Goal: Transaction & Acquisition: Book appointment/travel/reservation

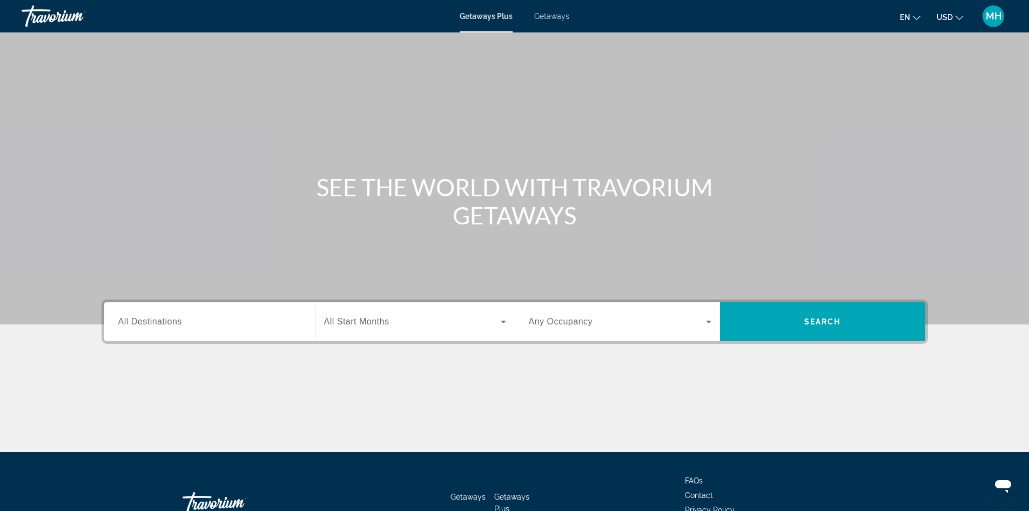
click at [169, 318] on span "All Destinations" at bounding box center [150, 321] width 64 height 9
click at [169, 318] on input "Destination All Destinations" at bounding box center [209, 321] width 183 height 13
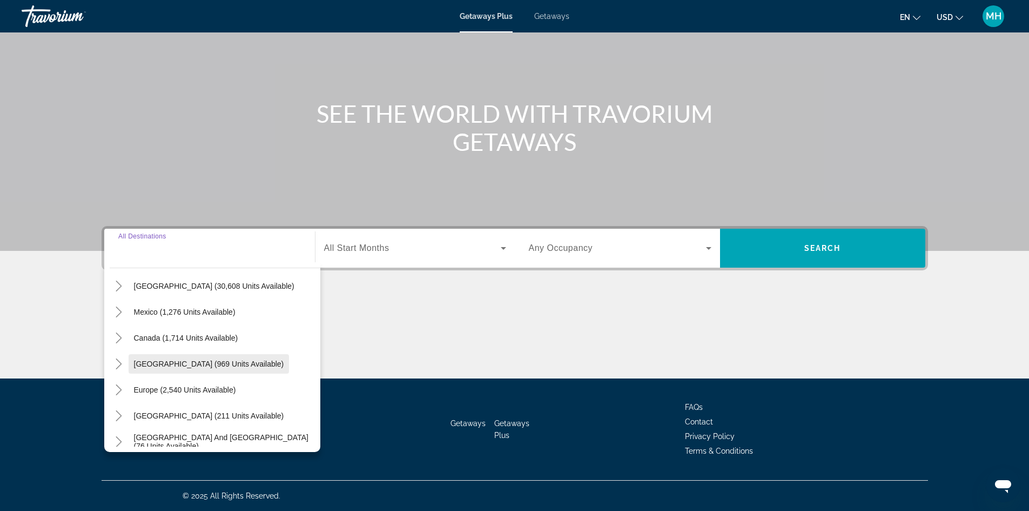
scroll to position [54, 0]
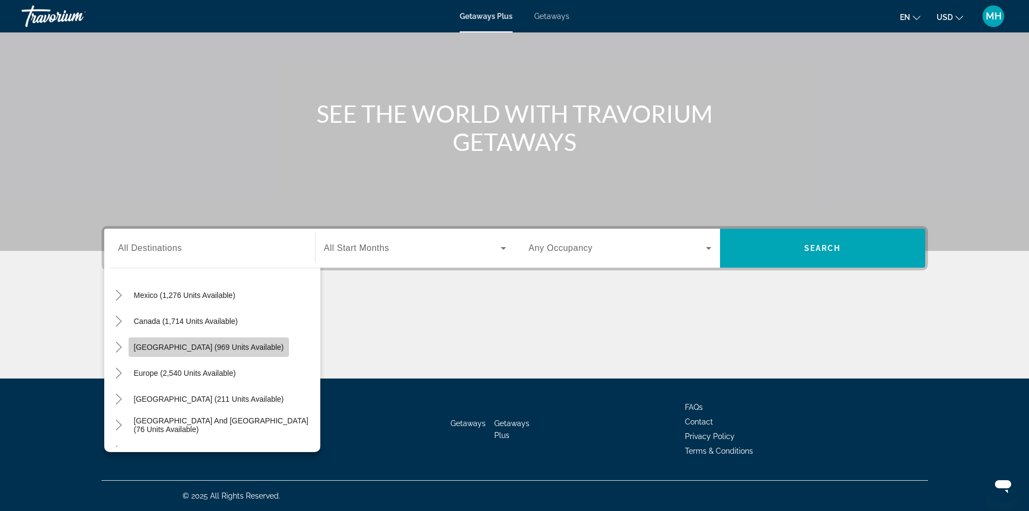
click at [190, 345] on span "[GEOGRAPHIC_DATA] (969 units available)" at bounding box center [209, 347] width 150 height 9
type input "**********"
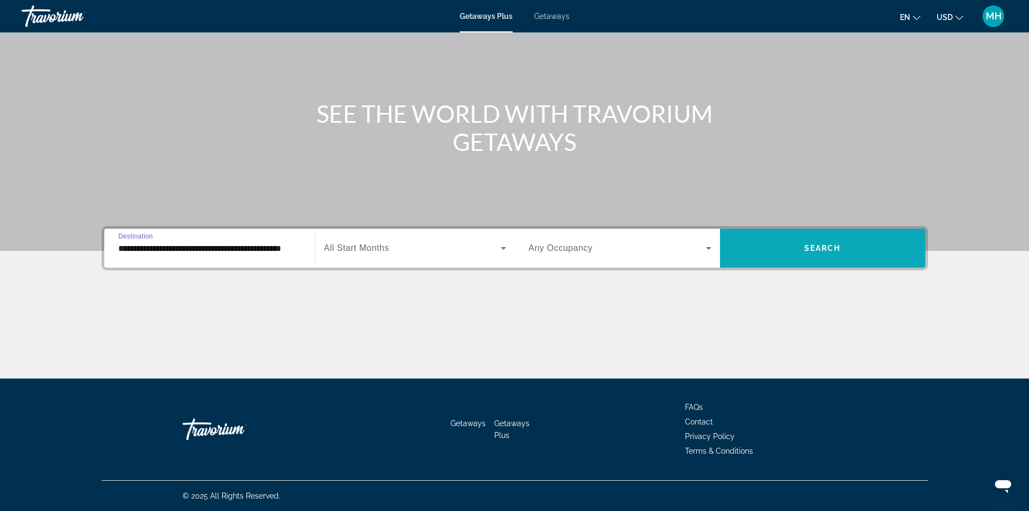
click at [785, 249] on span "Search widget" at bounding box center [822, 248] width 205 height 26
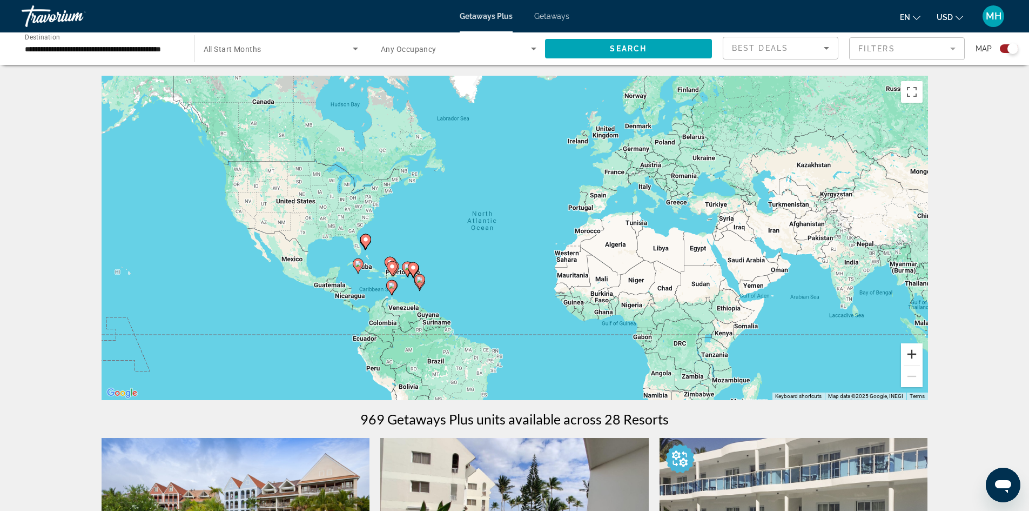
click at [913, 353] on button "Zoom in" at bounding box center [912, 354] width 22 height 22
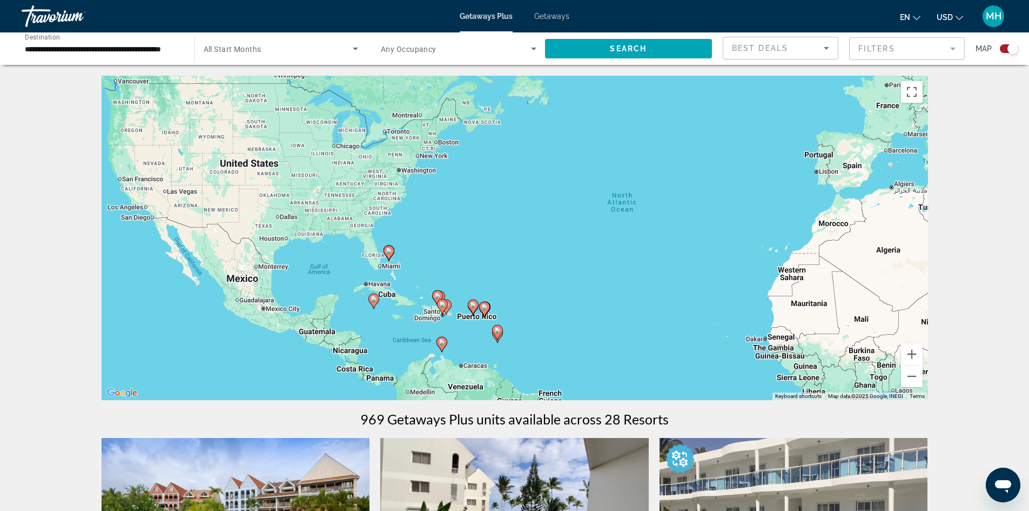
drag, startPoint x: 206, startPoint y: 329, endPoint x: 383, endPoint y: 327, distance: 176.7
click at [383, 327] on div "To activate drag with keyboard, press Alt + Enter. Once in keyboard drag state,…" at bounding box center [515, 238] width 827 height 324
click at [911, 353] on button "Zoom in" at bounding box center [912, 354] width 22 height 22
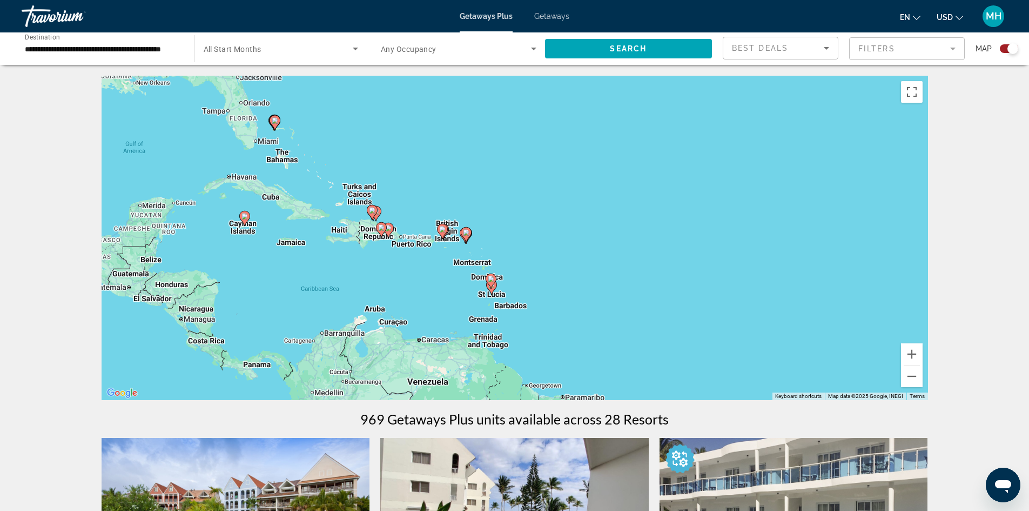
drag, startPoint x: 412, startPoint y: 325, endPoint x: 423, endPoint y: 180, distance: 145.8
click at [423, 180] on div "To activate drag with keyboard, press Alt + Enter. Once in keyboard drag state,…" at bounding box center [515, 238] width 827 height 324
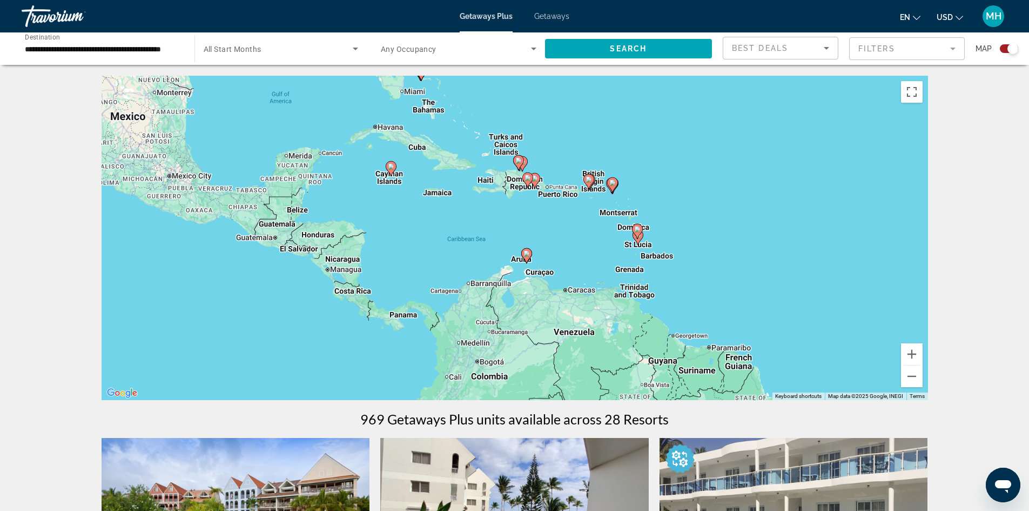
drag, startPoint x: 562, startPoint y: 332, endPoint x: 704, endPoint y: 292, distance: 147.5
click at [704, 292] on div "To activate drag with keyboard, press Alt + Enter. Once in keyboard drag state,…" at bounding box center [515, 238] width 827 height 324
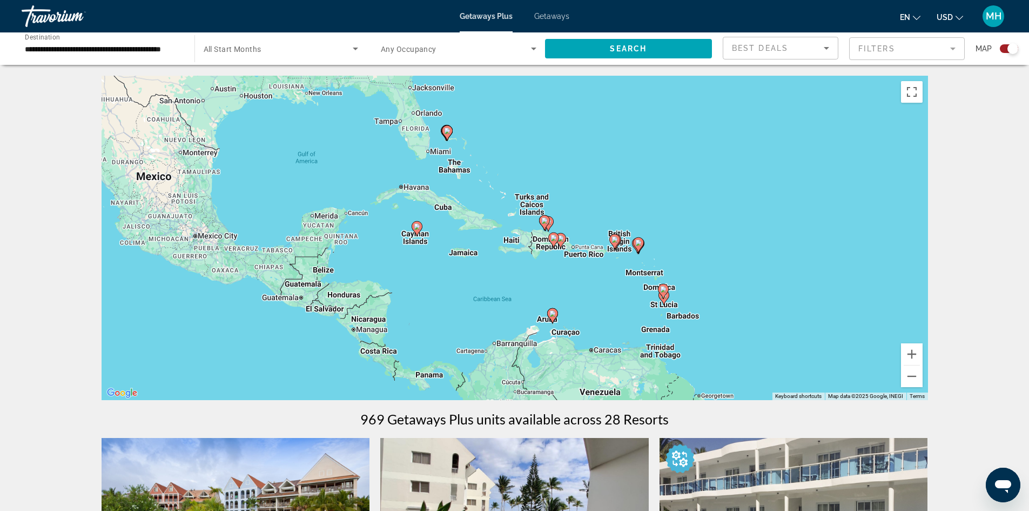
drag, startPoint x: 710, startPoint y: 197, endPoint x: 736, endPoint y: 258, distance: 67.0
click at [736, 258] on div "To activate drag with keyboard, press Alt + Enter. Once in keyboard drag state,…" at bounding box center [515, 238] width 827 height 324
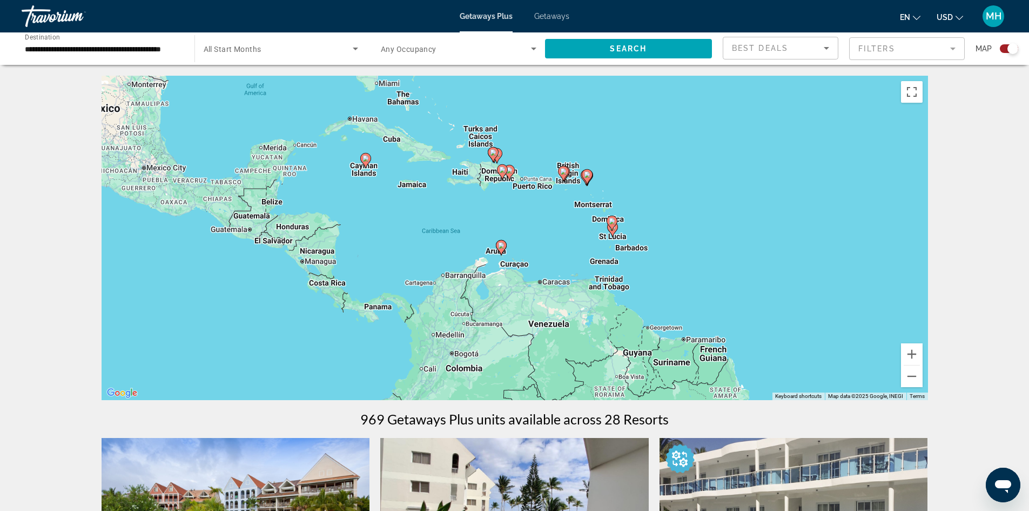
drag, startPoint x: 789, startPoint y: 272, endPoint x: 736, endPoint y: 203, distance: 87.2
click at [736, 203] on div "To activate drag with keyboard, press Alt + Enter. Once in keyboard drag state,…" at bounding box center [515, 238] width 827 height 324
click at [911, 353] on button "Zoom in" at bounding box center [912, 354] width 22 height 22
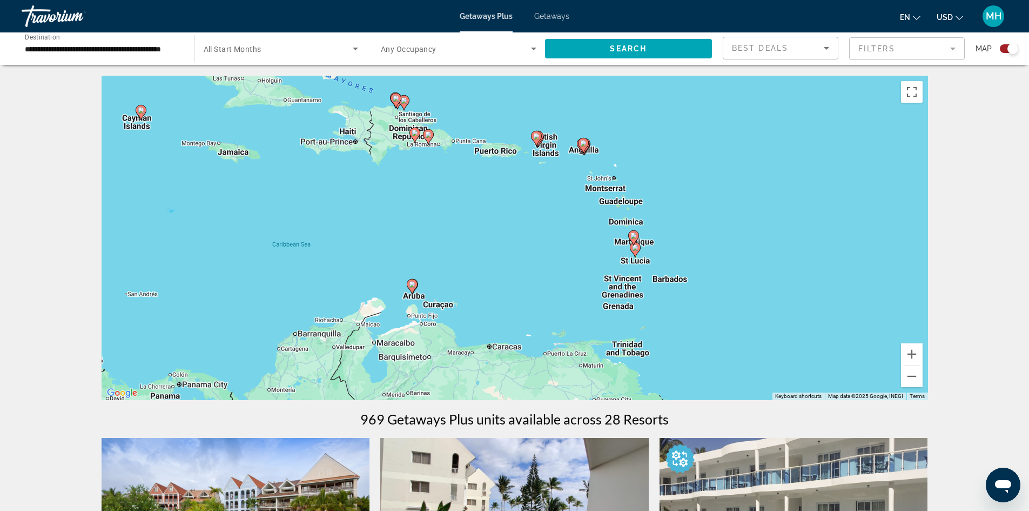
drag, startPoint x: 570, startPoint y: 202, endPoint x: 495, endPoint y: 225, distance: 78.4
click at [495, 225] on div "To activate drag with keyboard, press Alt + Enter. Once in keyboard drag state,…" at bounding box center [515, 238] width 827 height 324
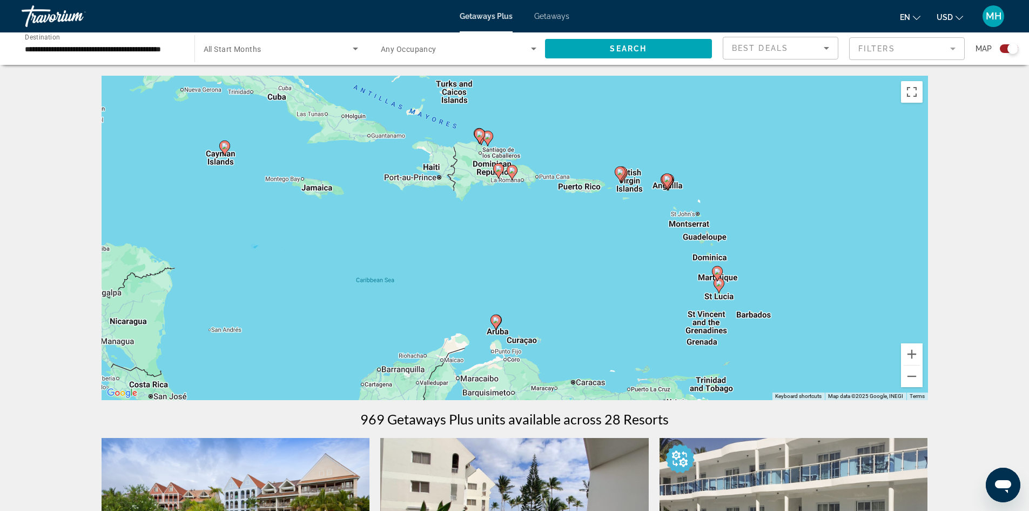
drag, startPoint x: 354, startPoint y: 189, endPoint x: 445, endPoint y: 225, distance: 97.9
click at [445, 225] on div "To activate drag with keyboard, press Alt + Enter. Once in keyboard drag state,…" at bounding box center [515, 238] width 827 height 324
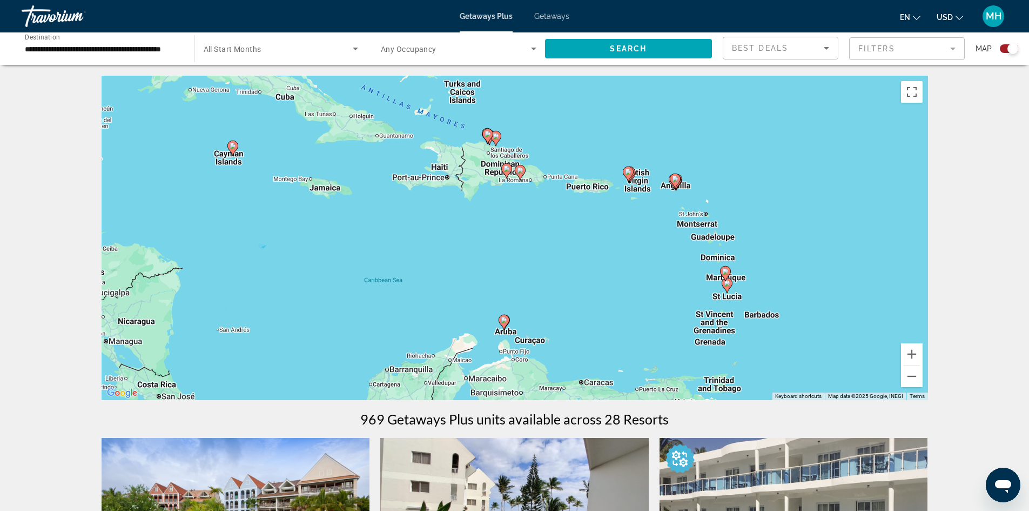
click at [549, 16] on span "Getaways" at bounding box center [551, 16] width 35 height 9
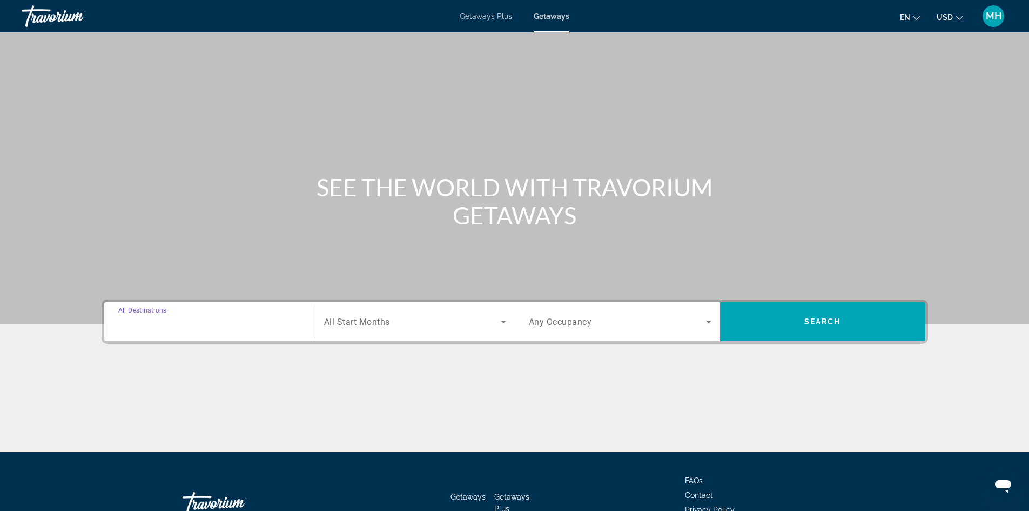
click at [204, 317] on input "Destination All Destinations" at bounding box center [209, 321] width 183 height 13
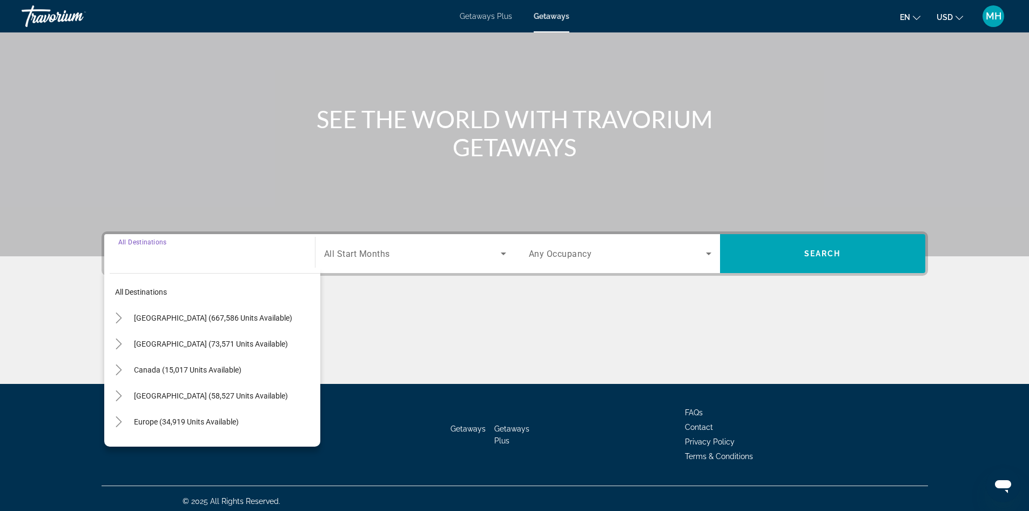
scroll to position [73, 0]
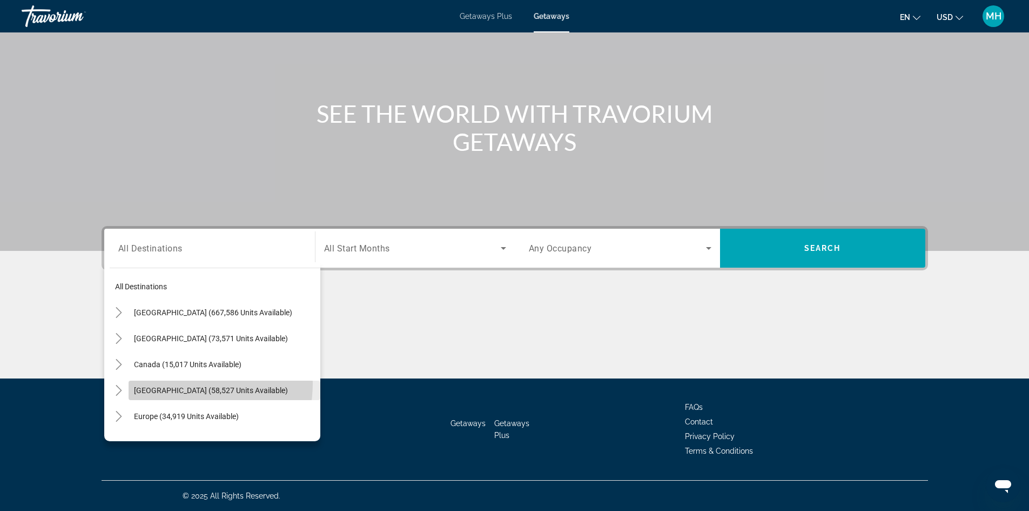
click at [178, 386] on span "[GEOGRAPHIC_DATA] (58,527 units available)" at bounding box center [211, 390] width 154 height 9
type input "**********"
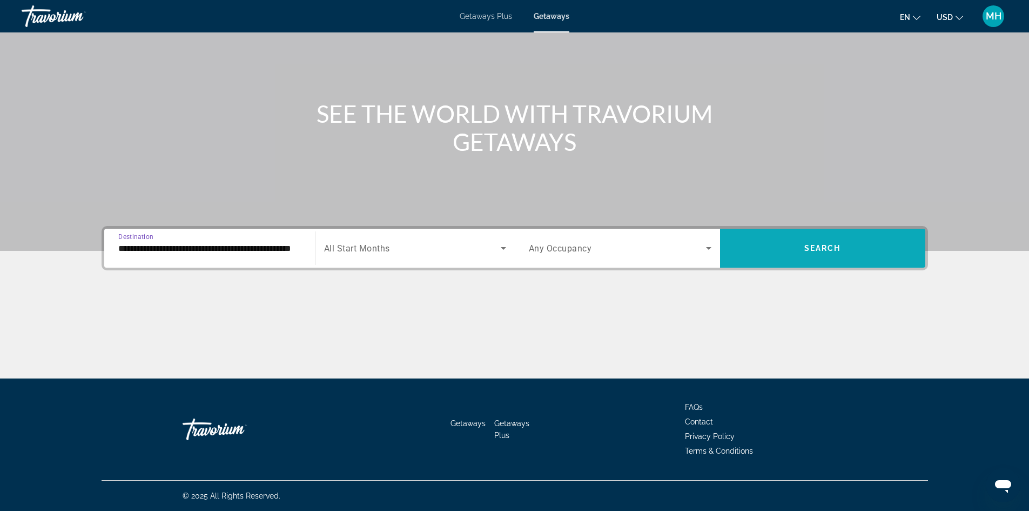
click at [760, 243] on span "Search widget" at bounding box center [822, 248] width 205 height 26
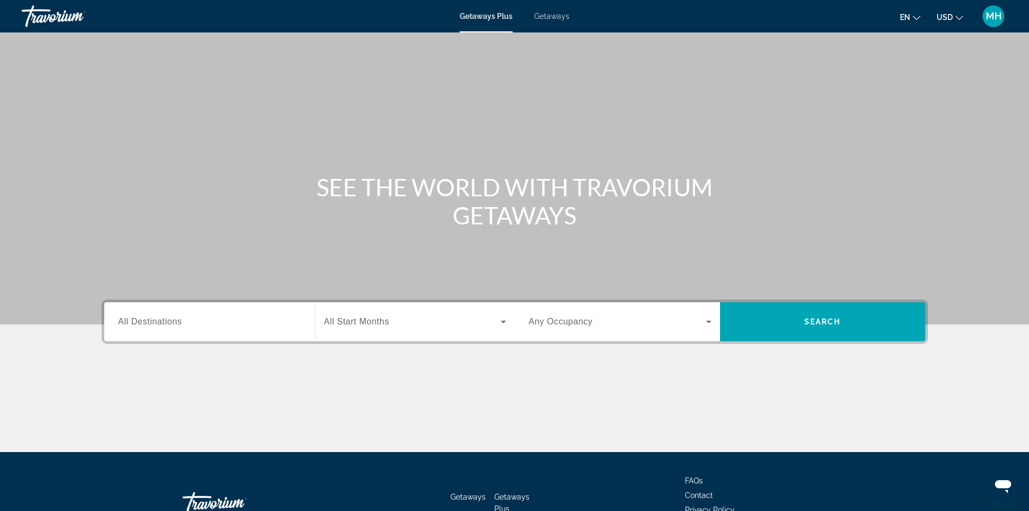
click at [552, 14] on span "Getaways" at bounding box center [551, 16] width 35 height 9
click at [172, 319] on span "All Destinations" at bounding box center [150, 321] width 64 height 9
click at [172, 319] on input "Destination All Destinations" at bounding box center [209, 321] width 183 height 13
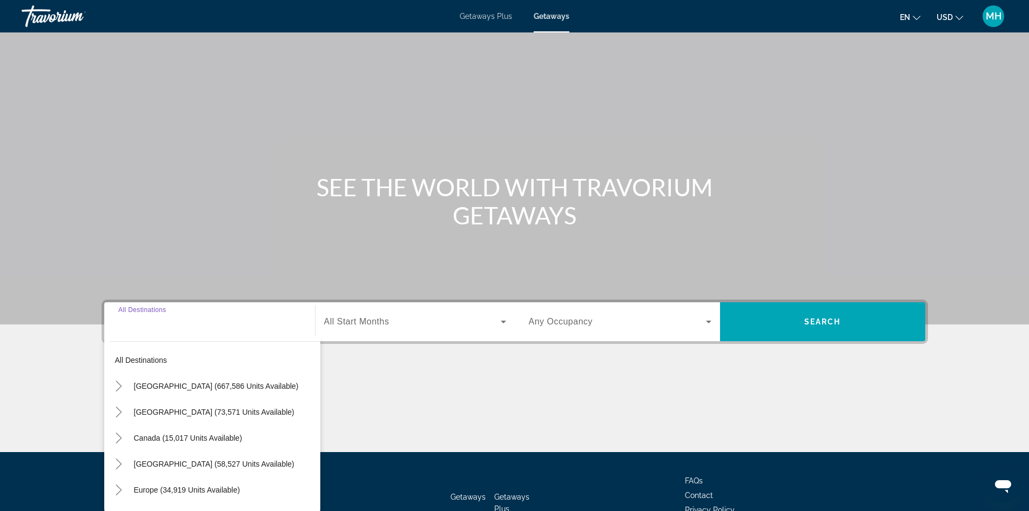
scroll to position [73, 0]
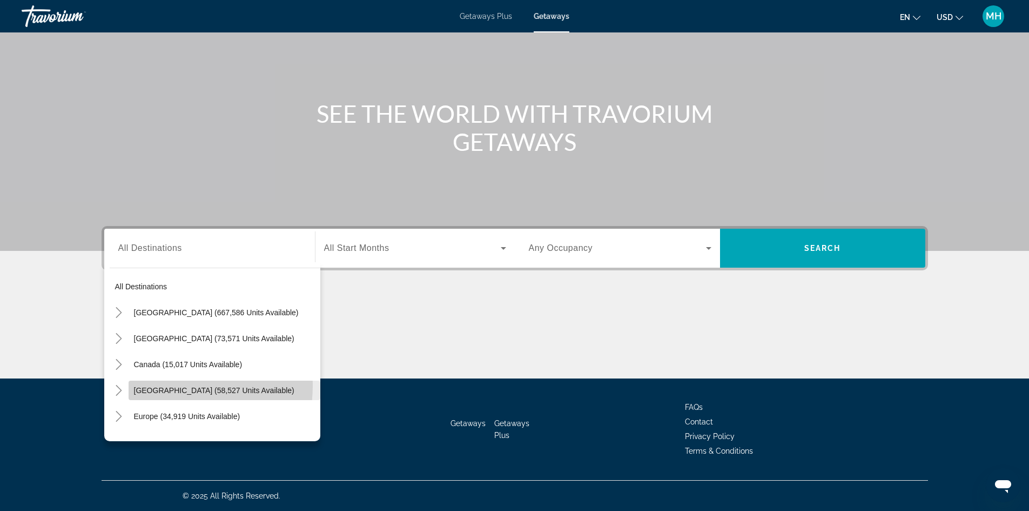
click at [166, 386] on span "[GEOGRAPHIC_DATA] (58,527 units available)" at bounding box center [214, 390] width 160 height 9
type input "**********"
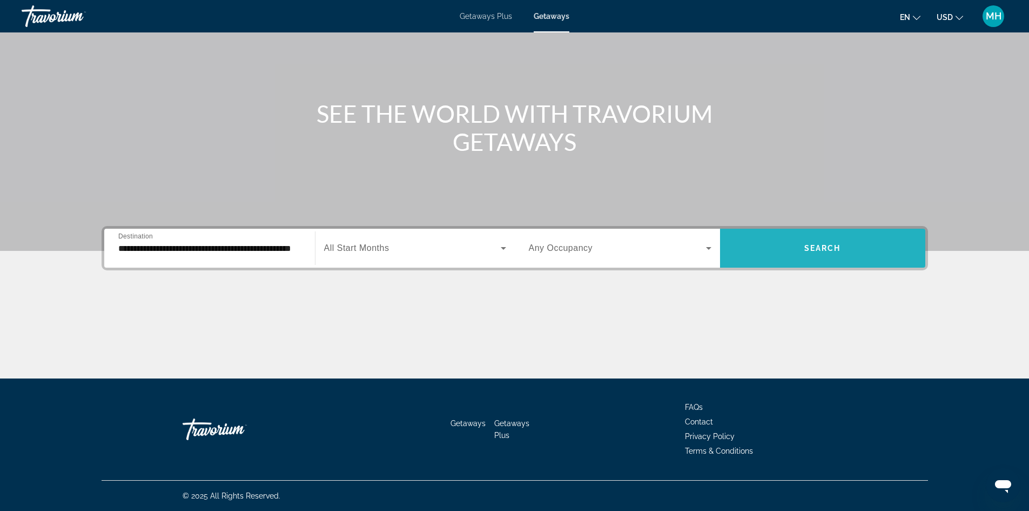
click at [826, 245] on span "Search" at bounding box center [822, 248] width 37 height 9
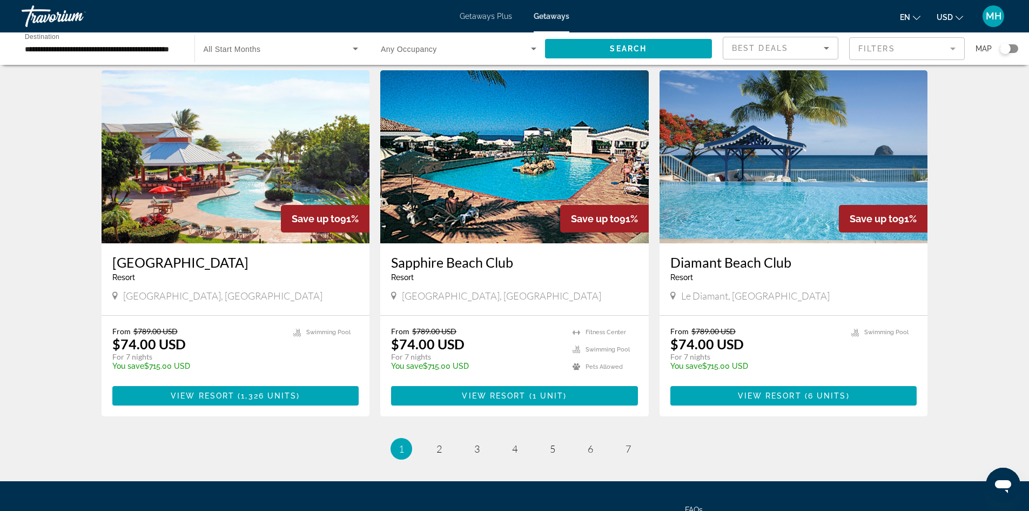
scroll to position [1188, 0]
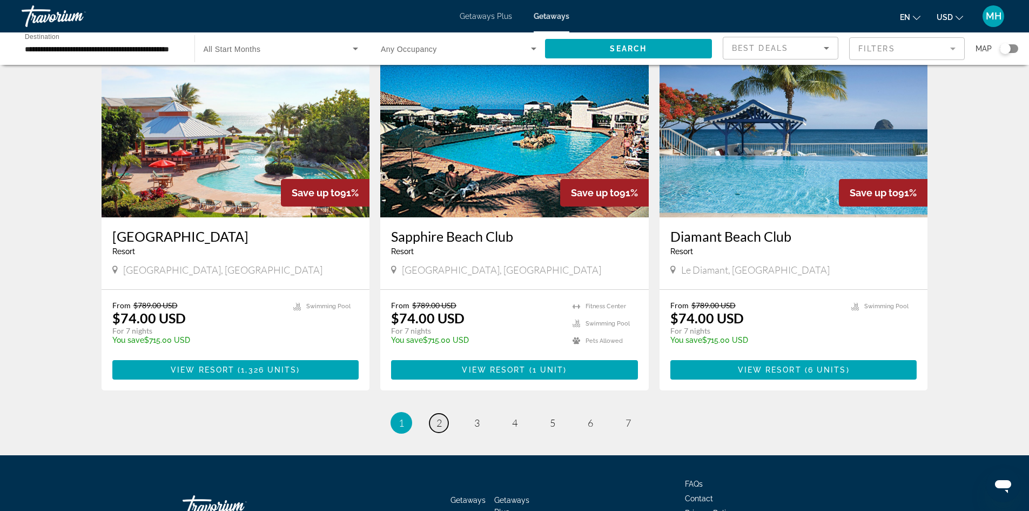
click at [438, 417] on span "2" at bounding box center [439, 423] width 5 height 12
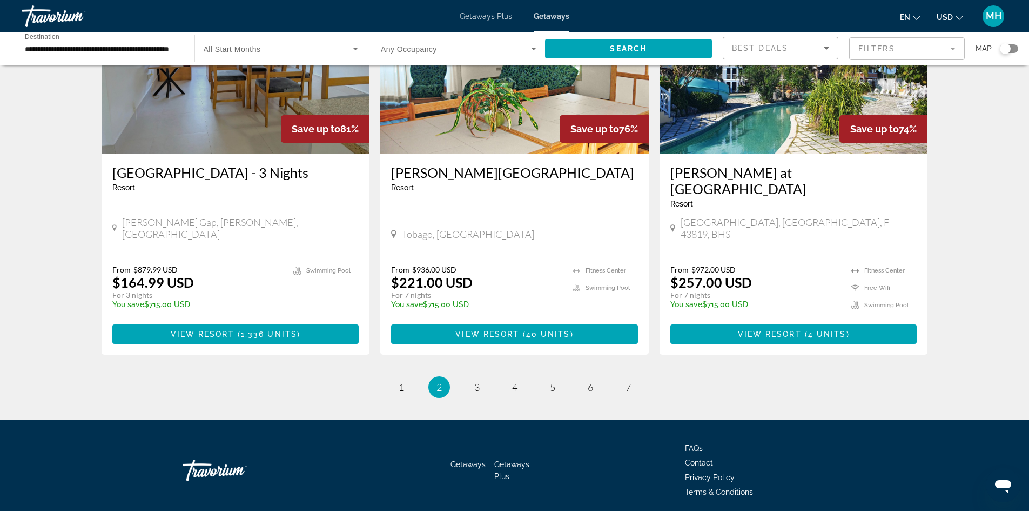
scroll to position [1270, 0]
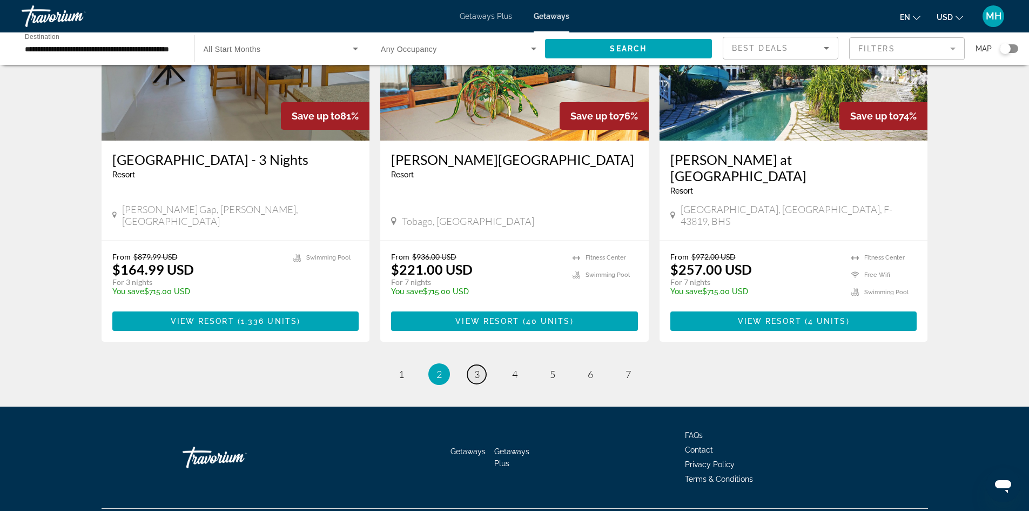
click at [475, 368] on span "3" at bounding box center [476, 374] width 5 height 12
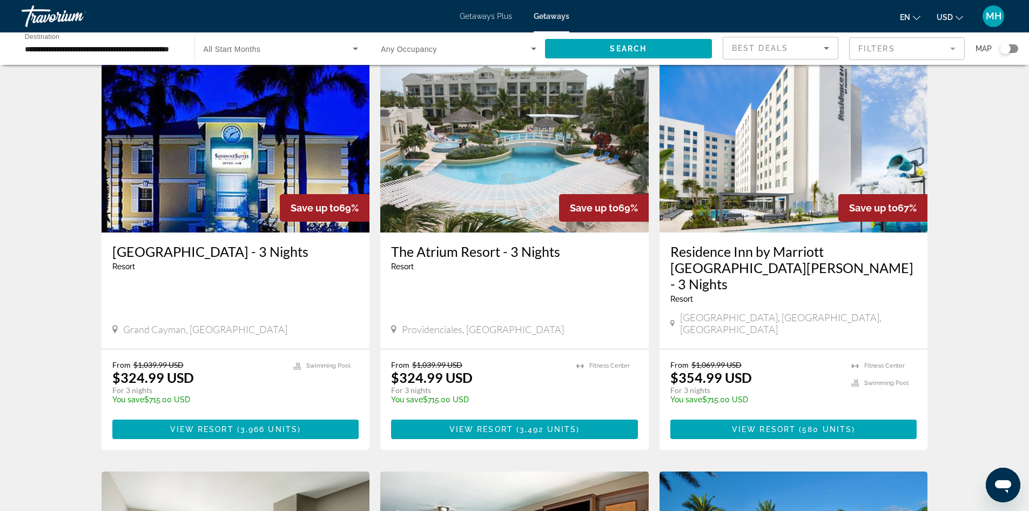
scroll to position [432, 0]
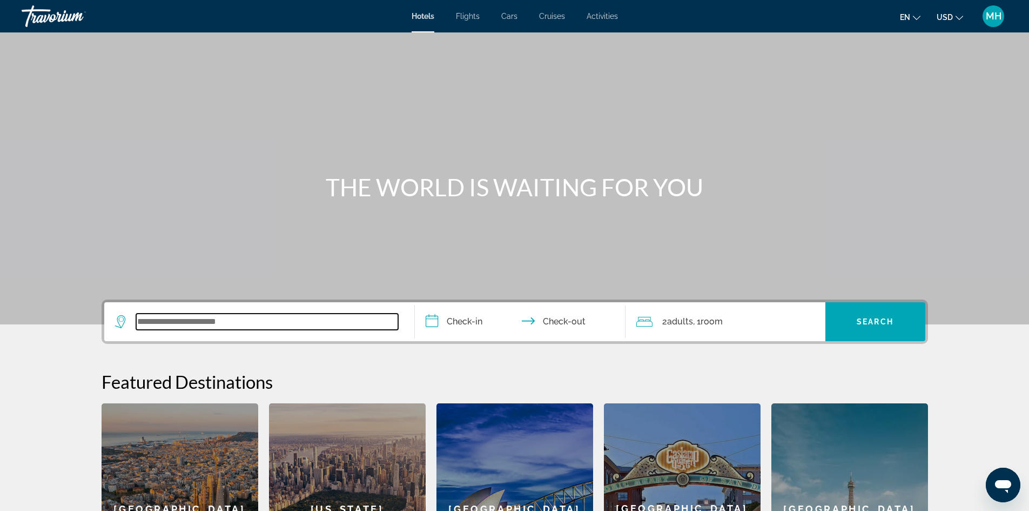
click at [197, 319] on input "Search widget" at bounding box center [267, 321] width 262 height 16
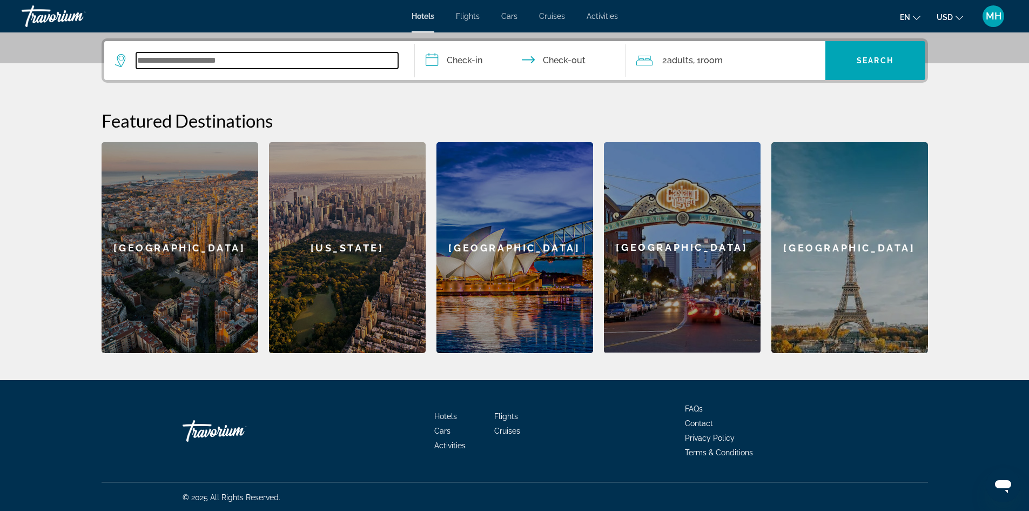
scroll to position [263, 0]
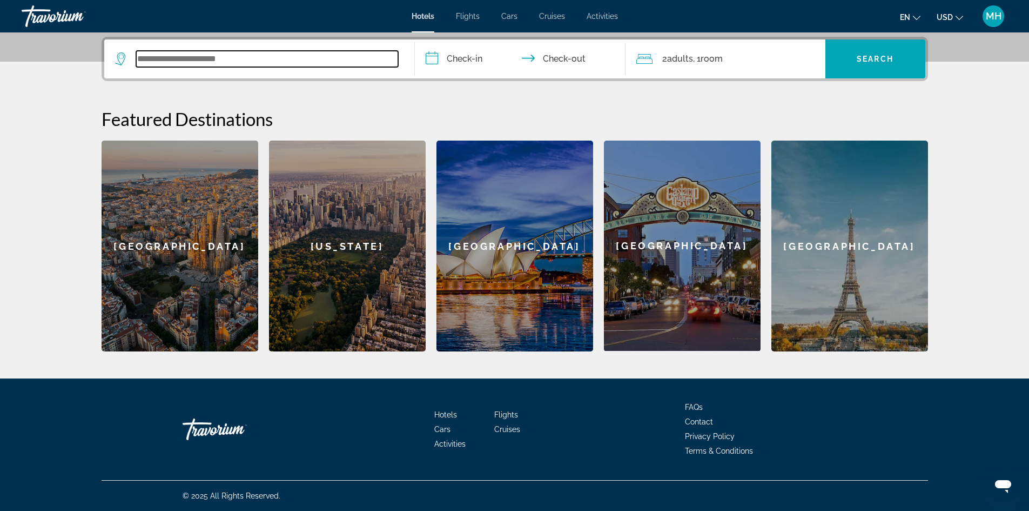
click at [204, 60] on input "Search widget" at bounding box center [267, 59] width 262 height 16
paste input "**********"
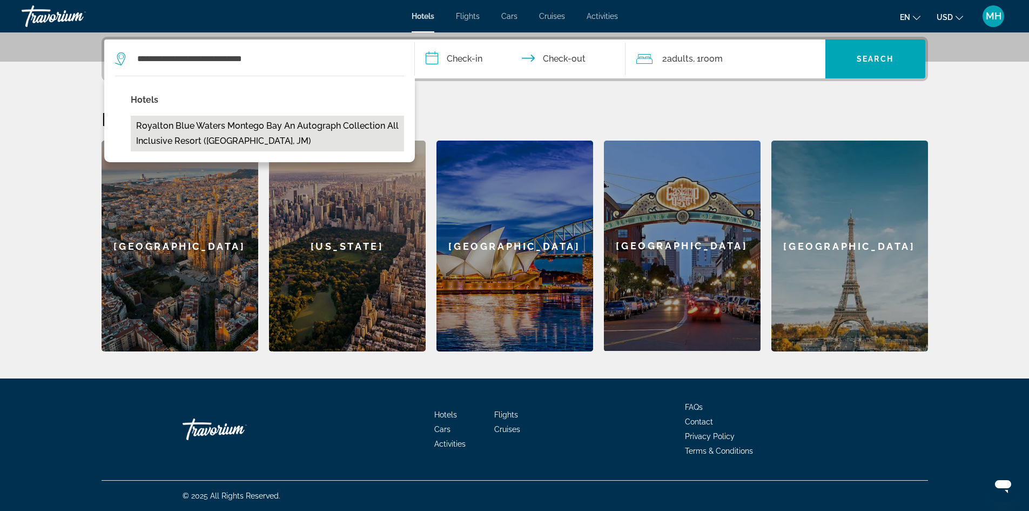
click at [184, 124] on button "Royalton Blue Waters Montego Bay An Autograph Collection All Inclusive Resort (…" at bounding box center [267, 134] width 273 height 36
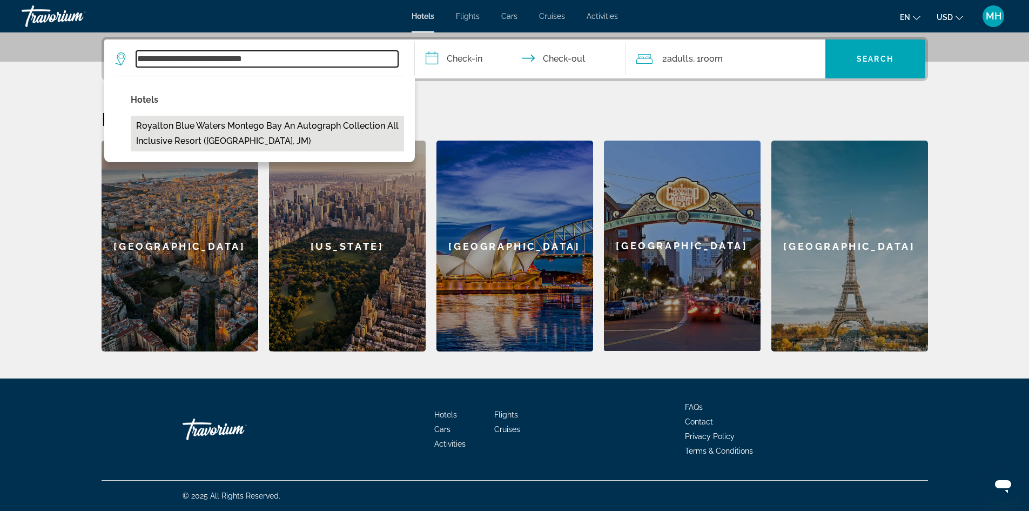
type input "**********"
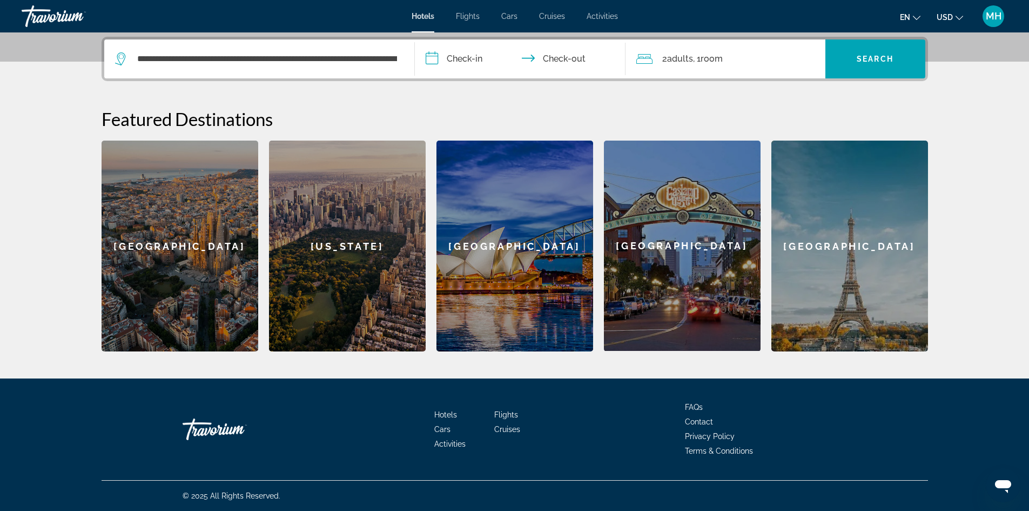
click at [469, 58] on input "**********" at bounding box center [522, 60] width 215 height 42
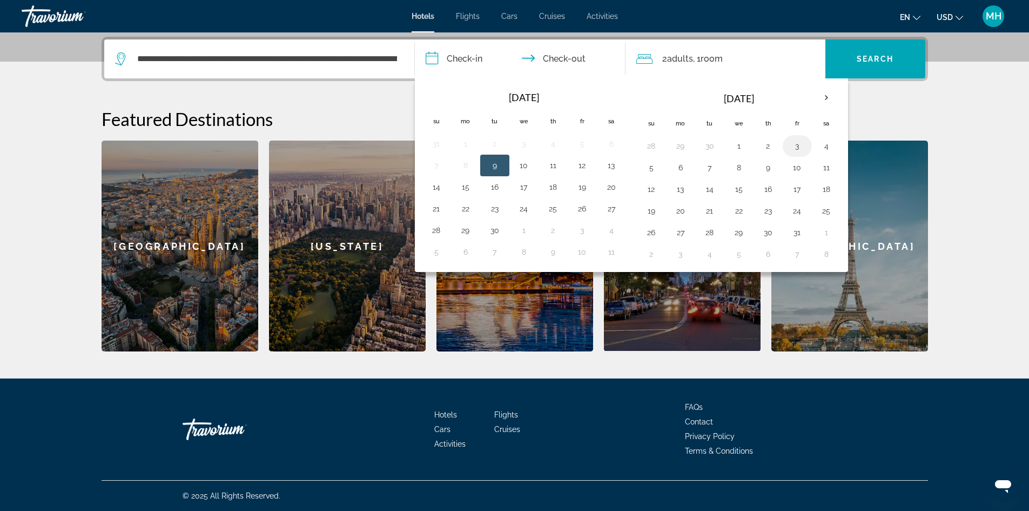
click at [796, 150] on button "3" at bounding box center [797, 145] width 17 height 15
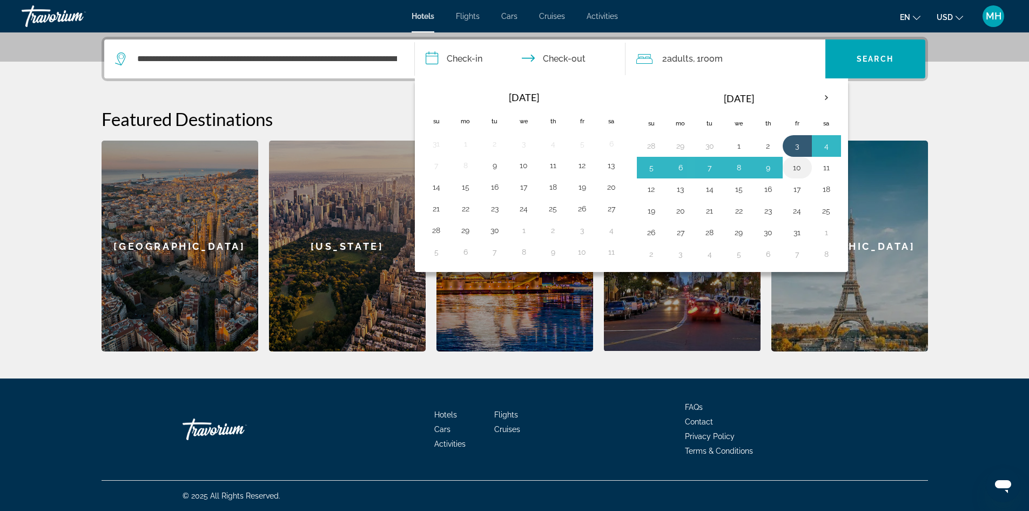
click at [796, 170] on button "10" at bounding box center [797, 167] width 17 height 15
type input "**********"
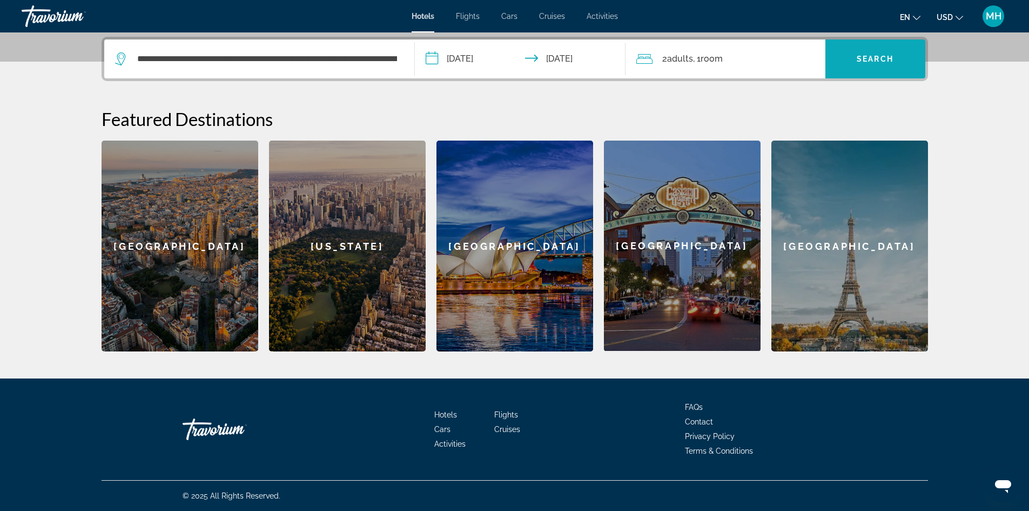
click at [868, 57] on span "Search" at bounding box center [875, 59] width 37 height 9
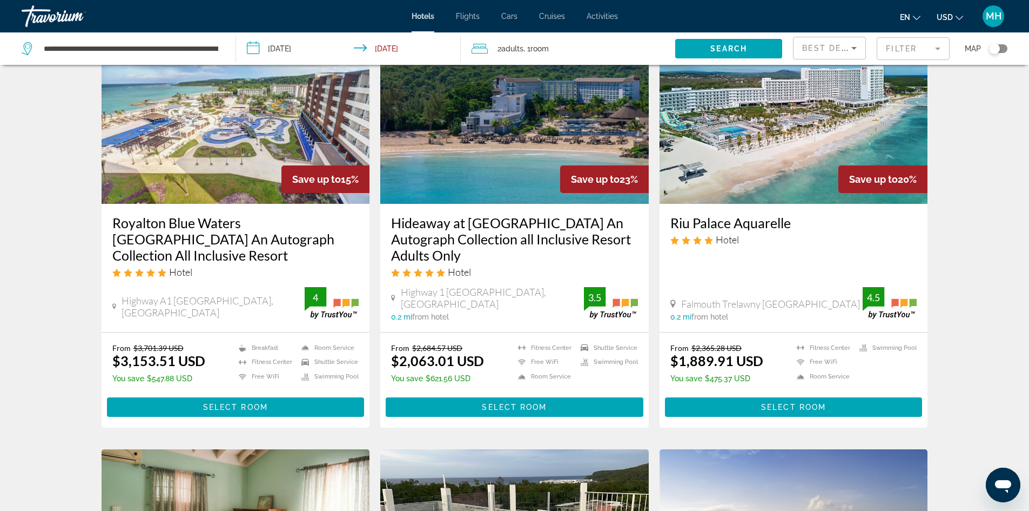
scroll to position [54, 0]
